Goal: Connect with others: Connect with others

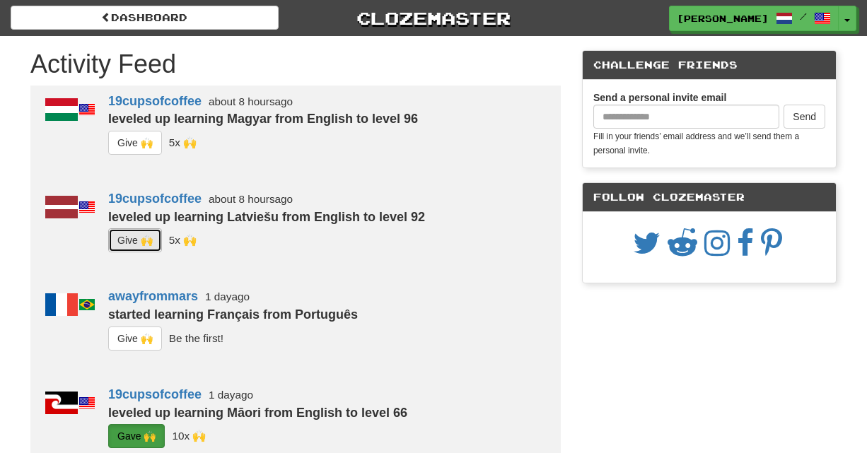
click at [144, 238] on button "G i ve 🙌" at bounding box center [135, 240] width 54 height 24
click at [139, 142] on button "G i ve 🙌" at bounding box center [135, 143] width 54 height 24
click at [847, 23] on button "Toggle Dropdown" at bounding box center [848, 18] width 18 height 25
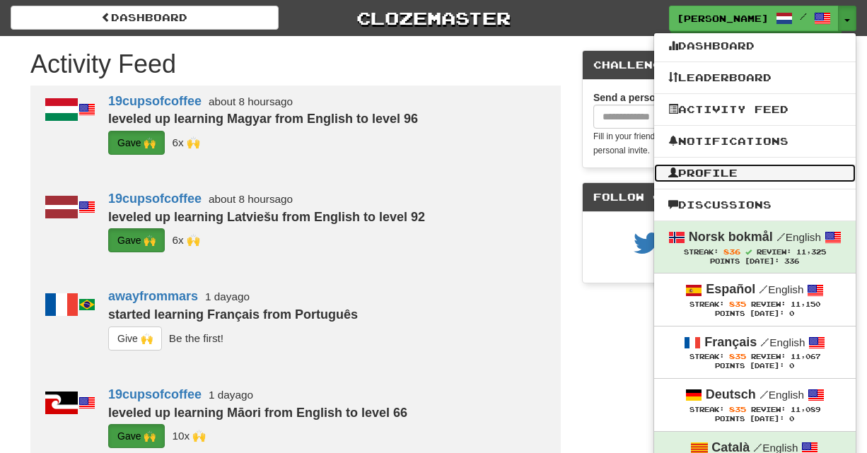
click at [828, 176] on link "Profile" at bounding box center [755, 173] width 202 height 18
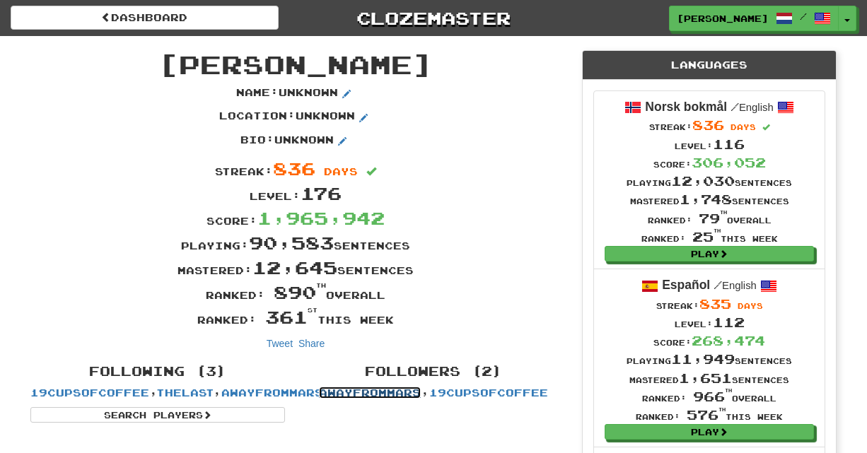
click at [400, 391] on link "awayfrommars" at bounding box center [370, 393] width 102 height 12
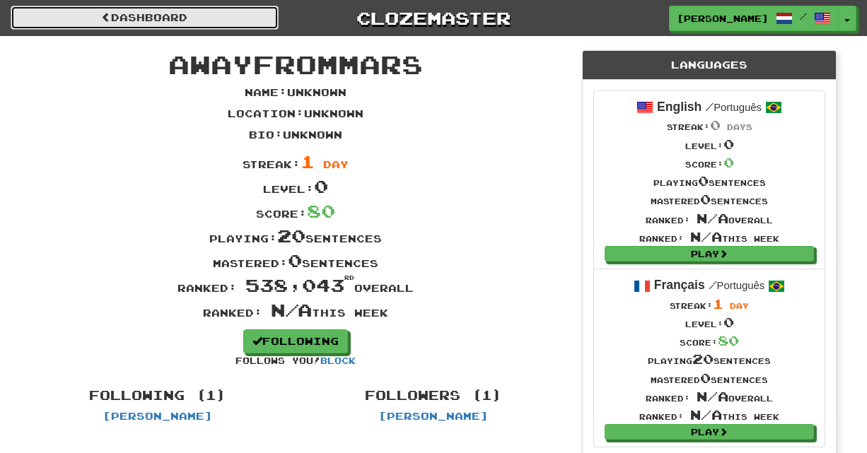
click at [204, 14] on link "Dashboard" at bounding box center [145, 18] width 268 height 24
